Goal: Navigation & Orientation: Find specific page/section

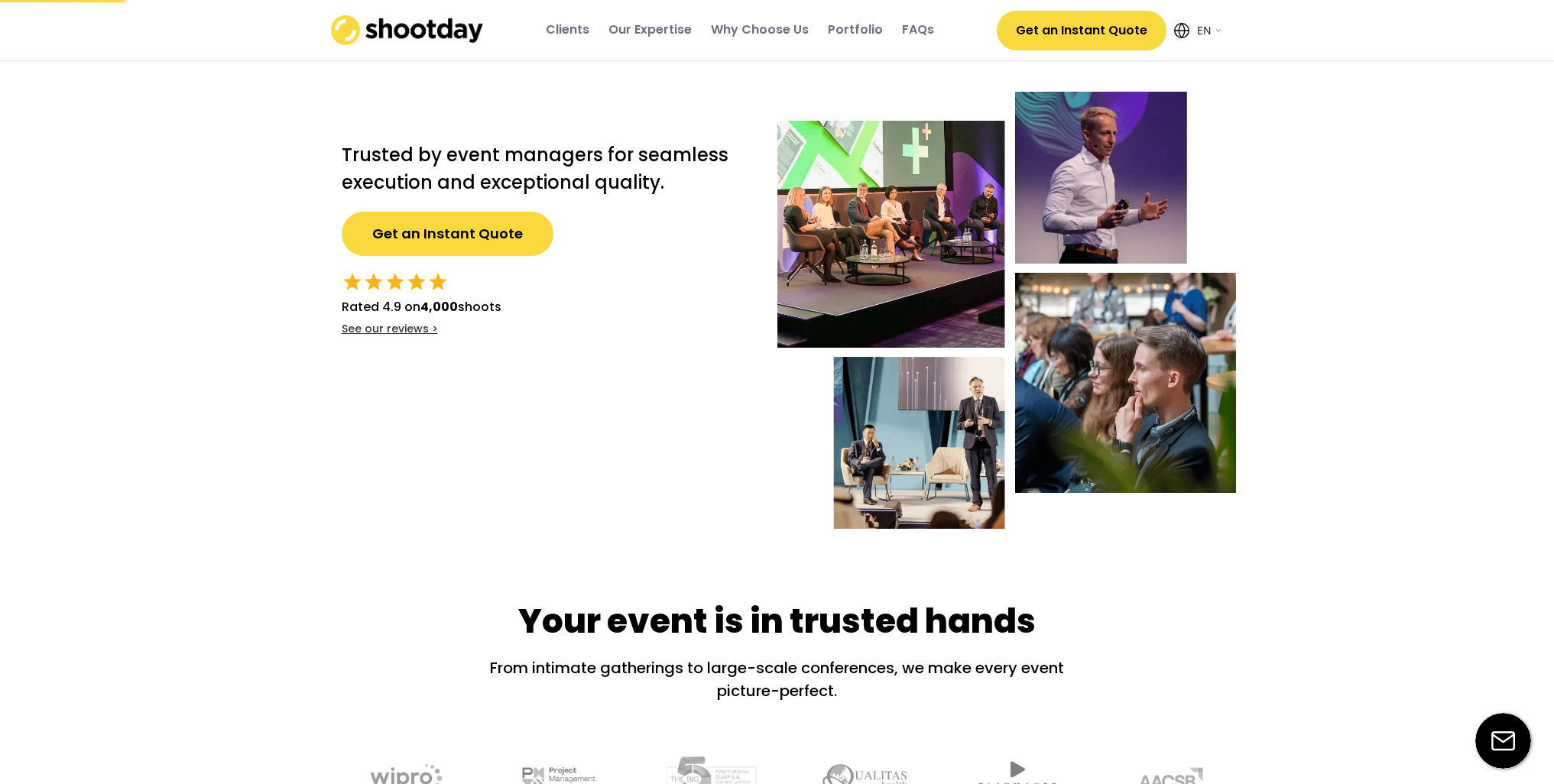
select select ""en""
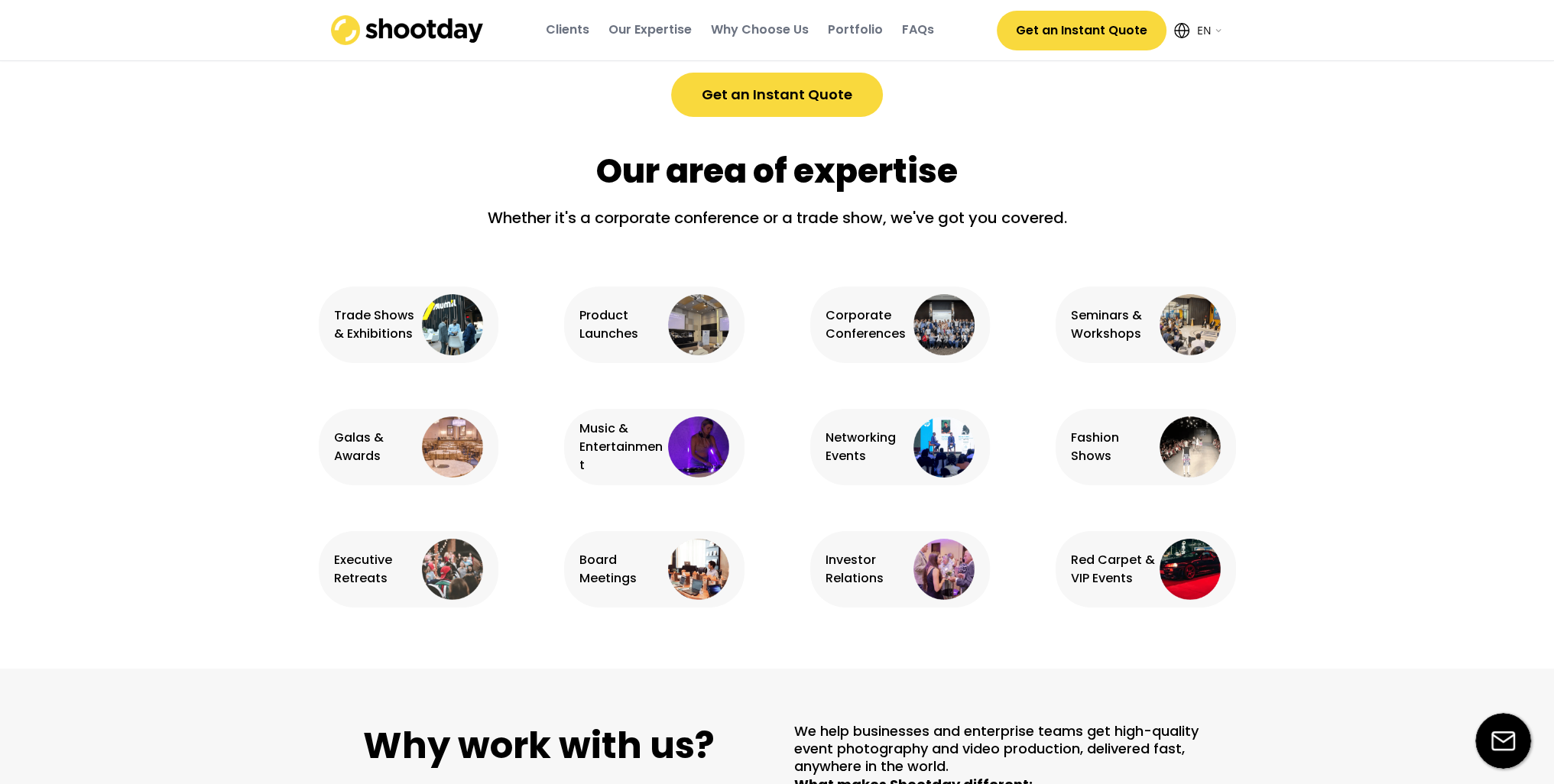
scroll to position [917, 0]
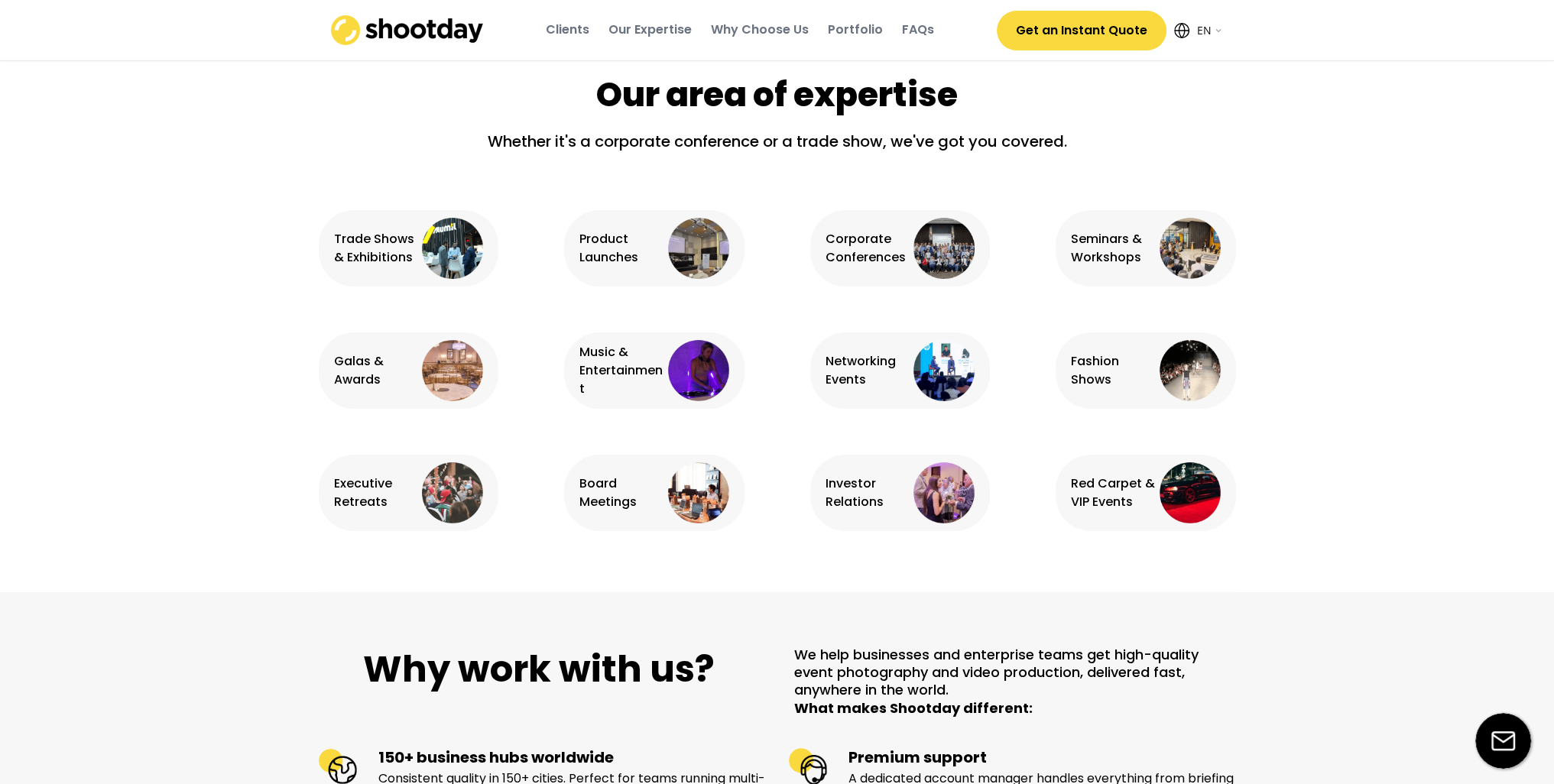
click at [691, 370] on img at bounding box center [698, 370] width 61 height 61
click at [599, 372] on div "Music & Entertainment" at bounding box center [621, 370] width 85 height 55
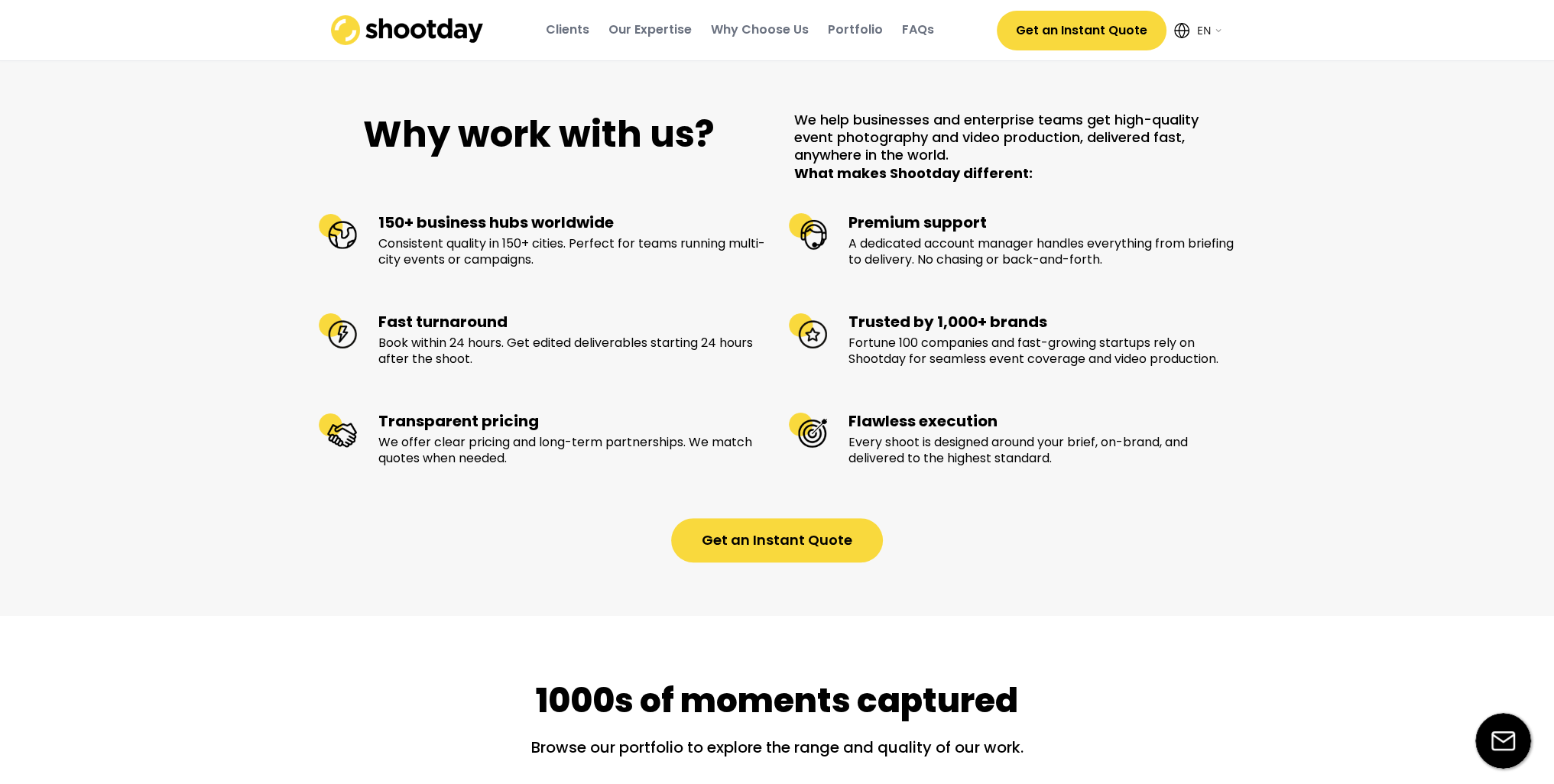
scroll to position [841, 0]
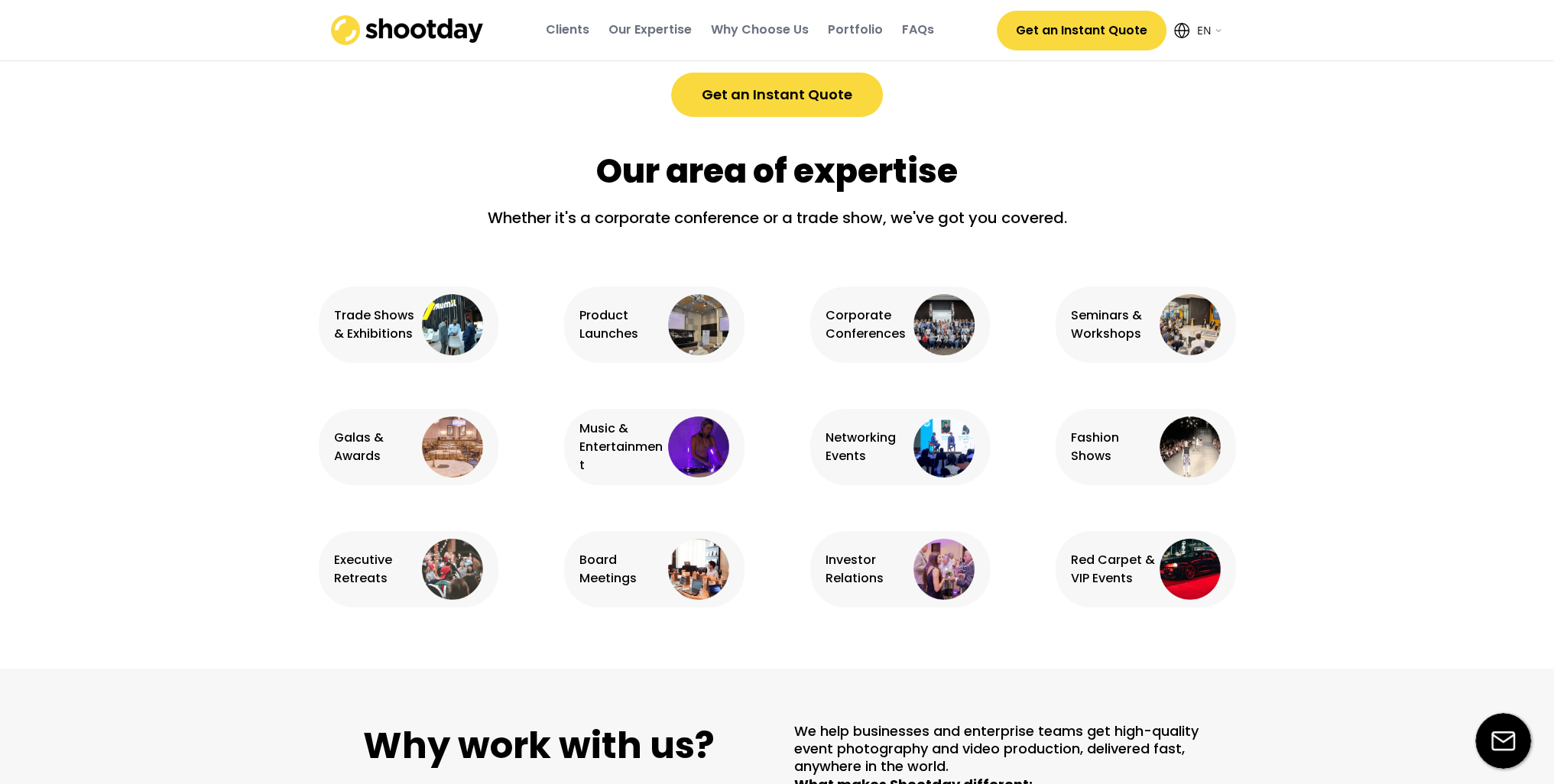
click at [850, 31] on div "Portfolio" at bounding box center [855, 29] width 55 height 17
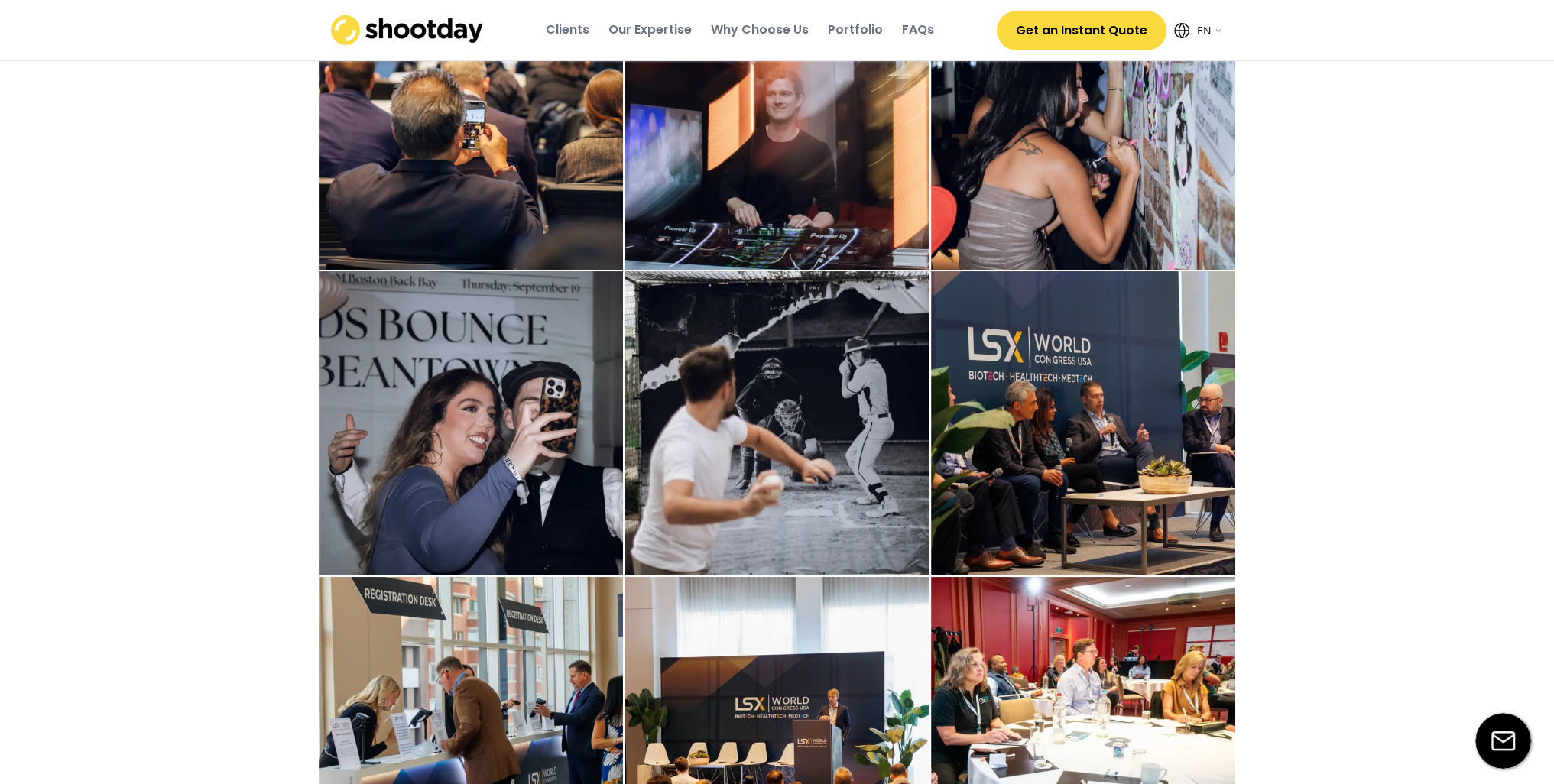
scroll to position [2698, 0]
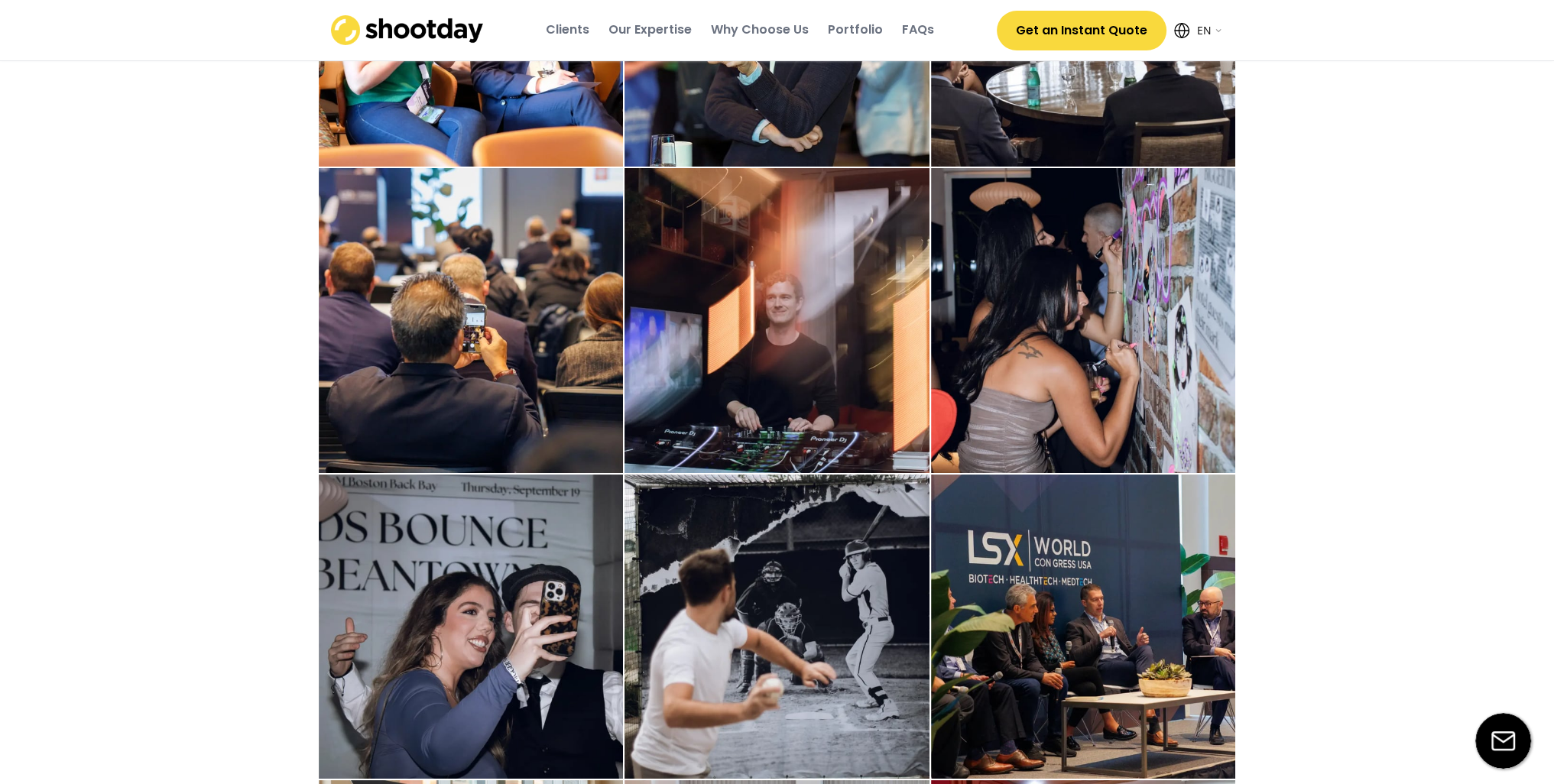
click at [762, 370] on img at bounding box center [776, 320] width 305 height 305
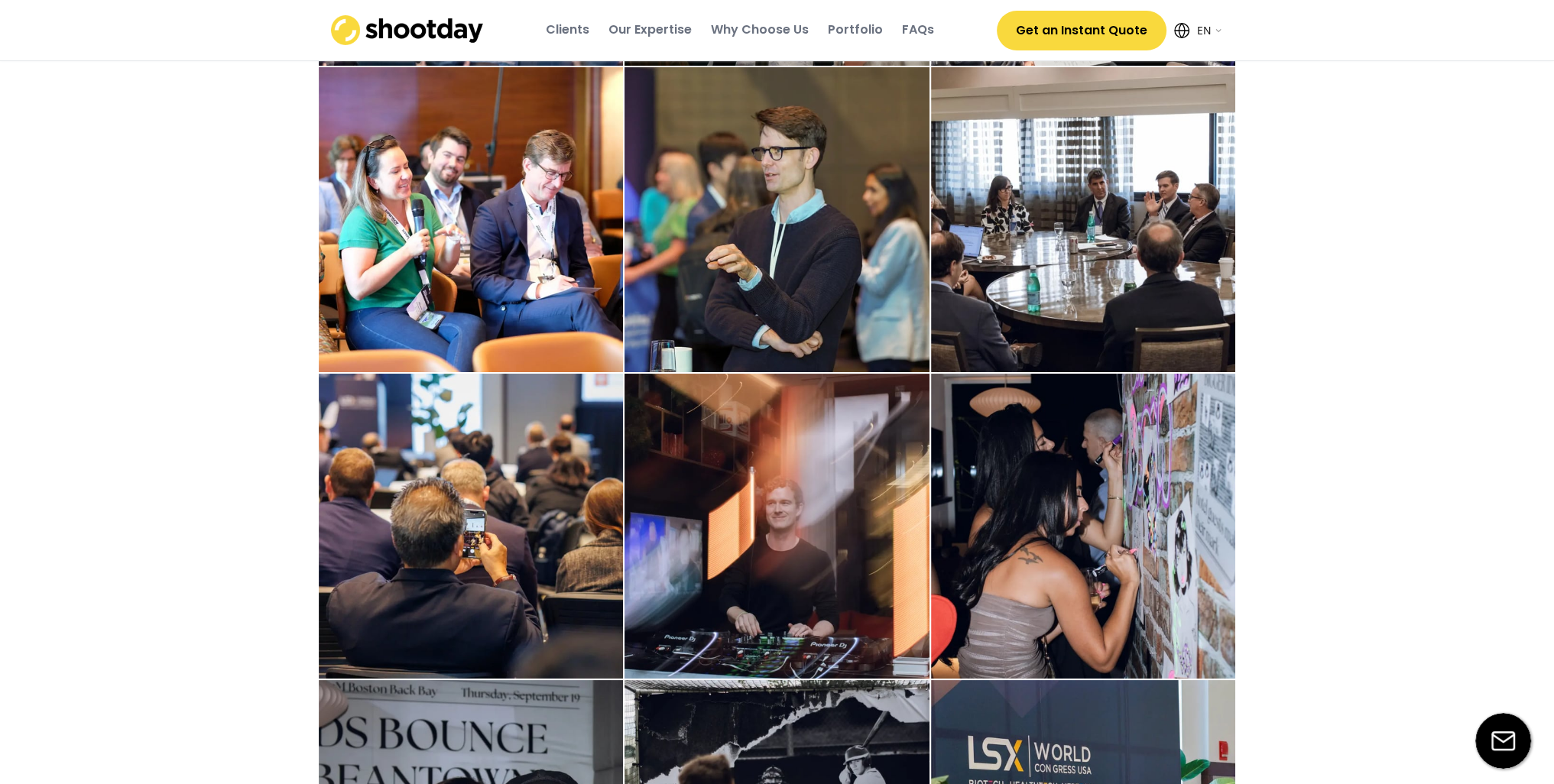
scroll to position [2332, 0]
